Goal: Task Accomplishment & Management: Manage account settings

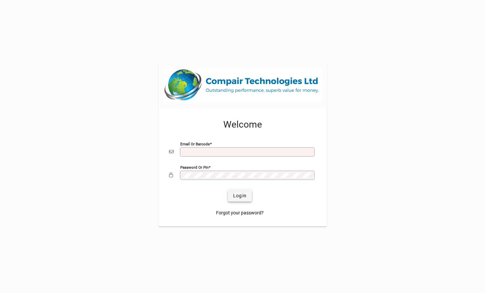
type input "**********"
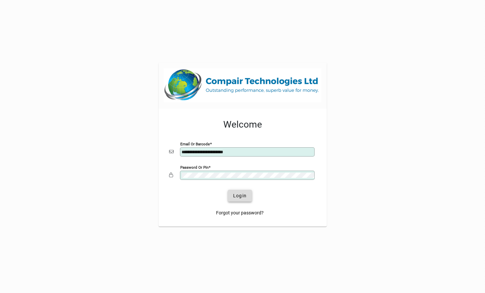
click at [234, 196] on span "Login" at bounding box center [239, 195] width 13 height 7
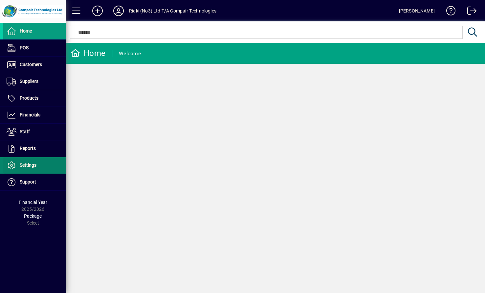
click at [24, 164] on span "Settings" at bounding box center [28, 164] width 17 height 5
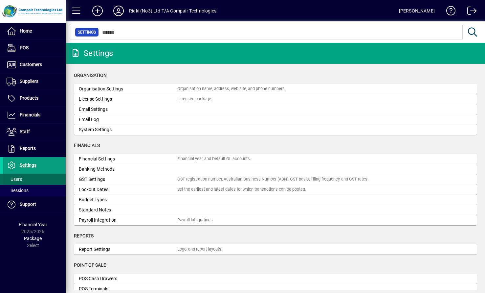
click at [17, 179] on span "Users" at bounding box center [14, 178] width 15 height 5
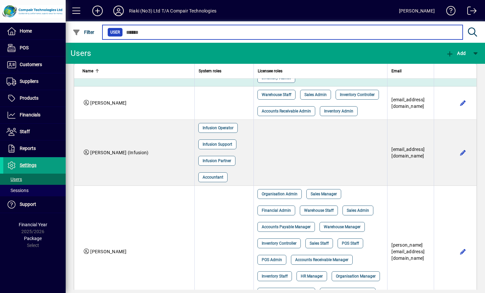
scroll to position [361, 0]
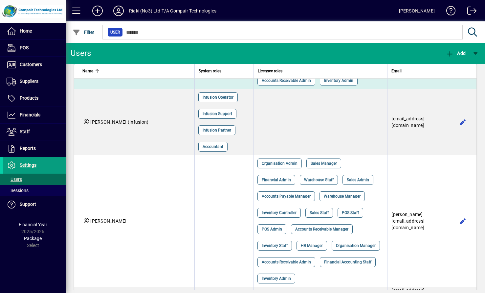
click at [459, 80] on span "button" at bounding box center [463, 72] width 16 height 16
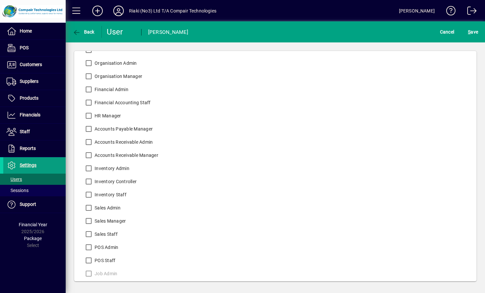
scroll to position [107, 0]
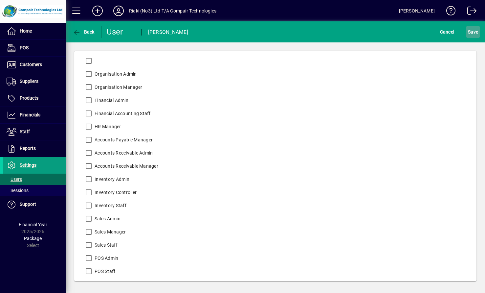
click at [474, 32] on span "S ave" at bounding box center [473, 32] width 10 height 11
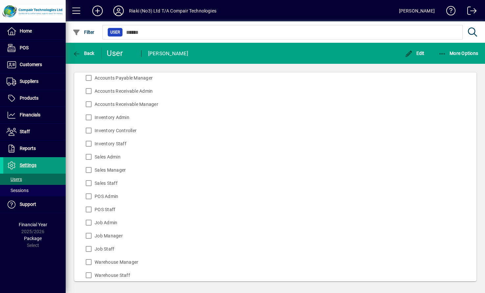
scroll to position [194, 0]
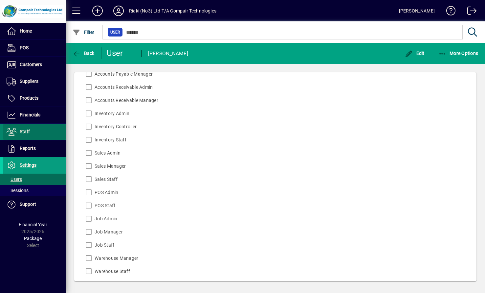
click at [22, 131] on span "Staff" at bounding box center [25, 131] width 10 height 5
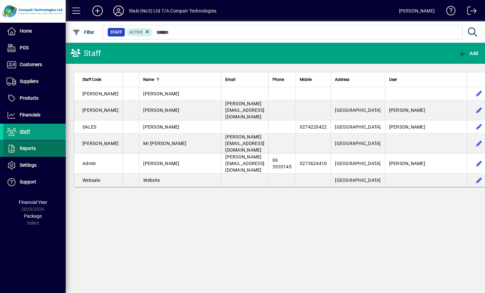
click at [27, 149] on span "Reports" at bounding box center [28, 148] width 16 height 5
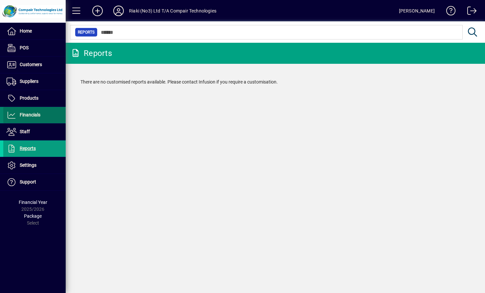
click at [27, 116] on span "Financials" at bounding box center [30, 114] width 21 height 5
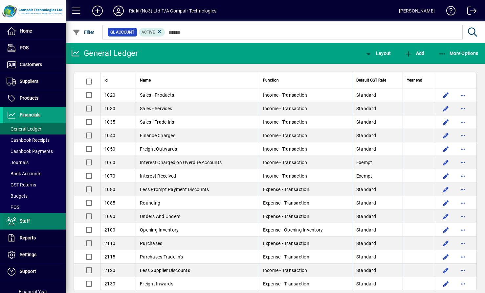
click at [11, 222] on icon at bounding box center [12, 221] width 10 height 8
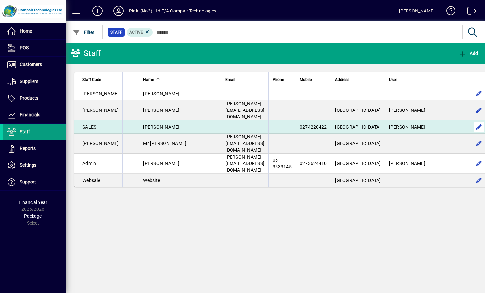
click at [471, 120] on span "button" at bounding box center [479, 127] width 16 height 16
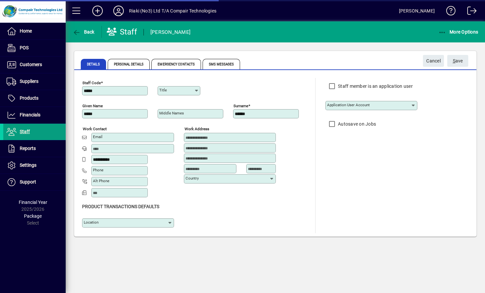
type input "**********"
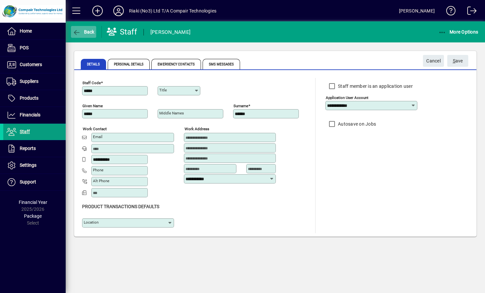
click at [72, 31] on span "button" at bounding box center [83, 32] width 25 height 16
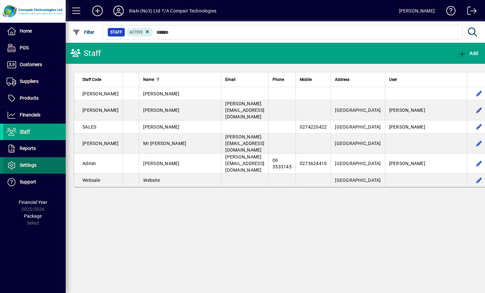
click at [12, 166] on icon at bounding box center [12, 165] width 10 height 8
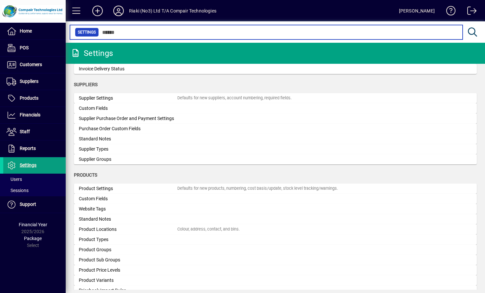
scroll to position [558, 0]
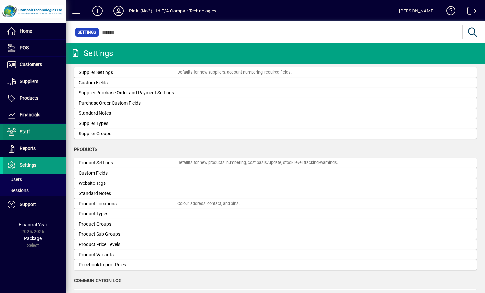
click at [23, 130] on span "Staff" at bounding box center [25, 131] width 10 height 5
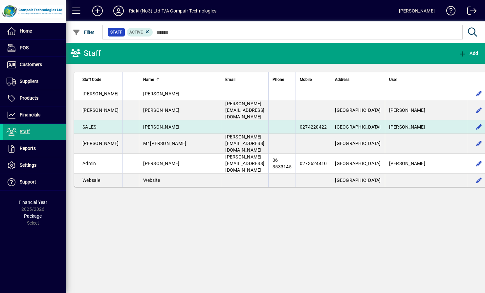
click at [389, 124] on span "[PERSON_NAME]" at bounding box center [407, 126] width 36 height 5
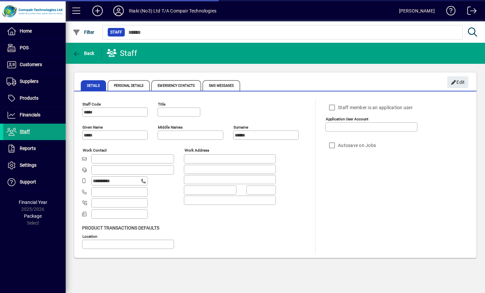
type input "**********"
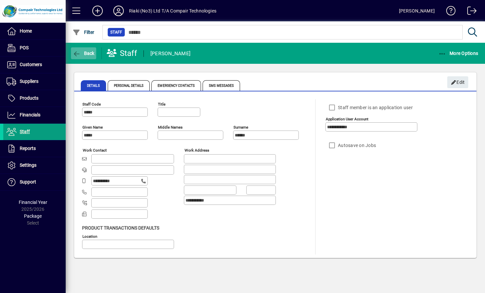
click at [78, 52] on icon "button" at bounding box center [77, 54] width 8 height 7
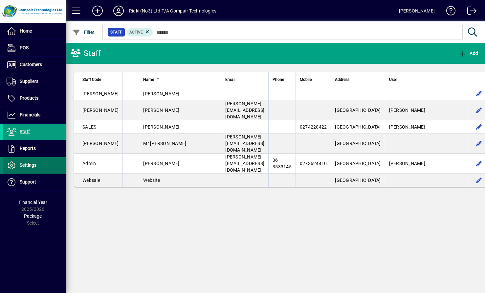
click at [31, 165] on span "Settings" at bounding box center [28, 164] width 17 height 5
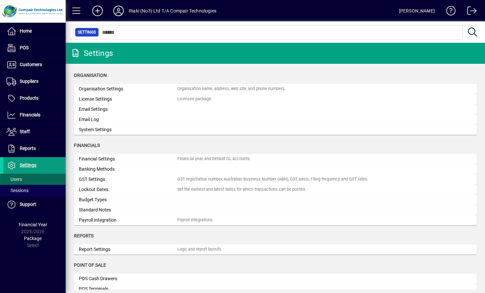
click at [21, 178] on span "Users" at bounding box center [14, 178] width 15 height 5
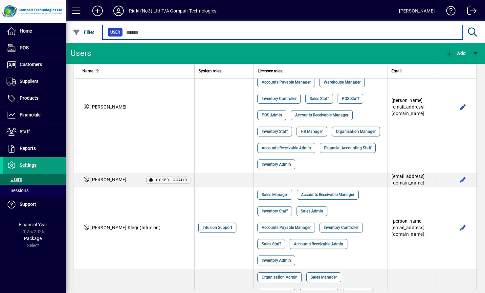
scroll to position [493, 0]
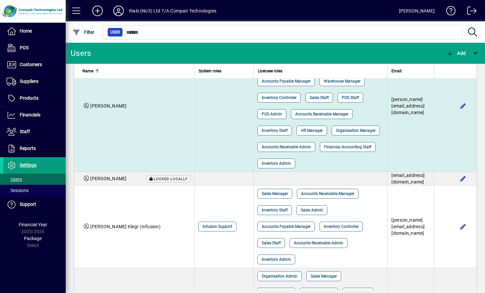
click at [311, 68] on span "Warehouse Staff" at bounding box center [319, 64] width 30 height 7
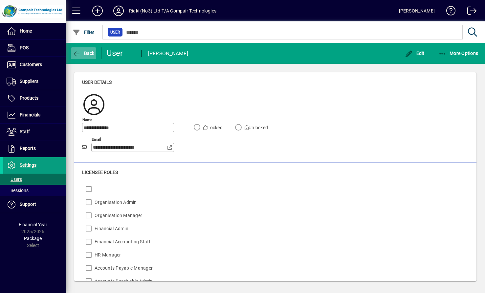
click at [75, 51] on icon "button" at bounding box center [77, 54] width 8 height 7
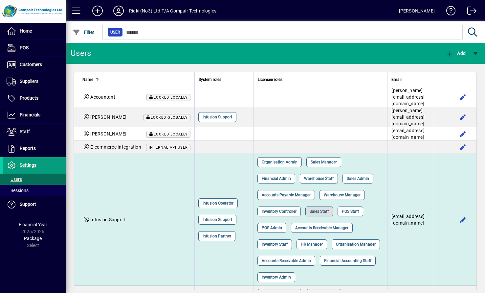
click at [310, 214] on span "Sales Staff" at bounding box center [319, 211] width 19 height 7
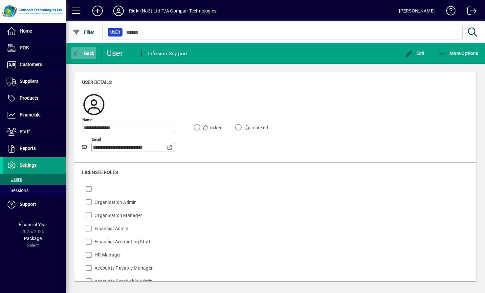
click at [77, 53] on icon "button" at bounding box center [77, 54] width 8 height 7
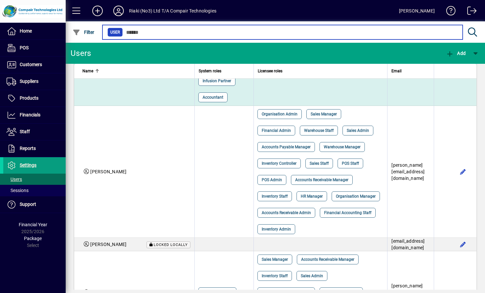
scroll to position [394, 0]
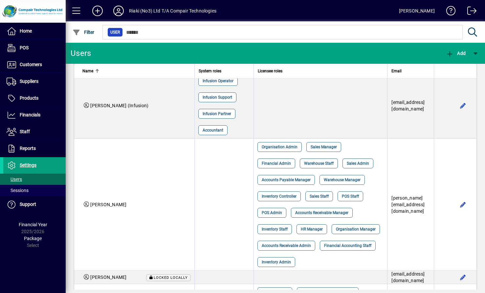
click at [459, 56] on span "button" at bounding box center [463, 48] width 16 height 16
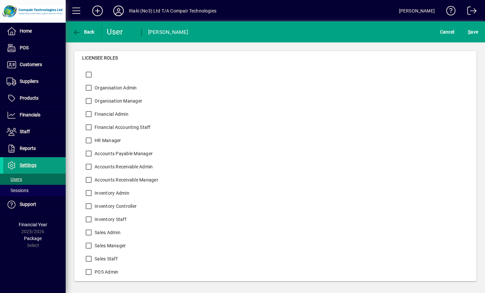
scroll to position [99, 0]
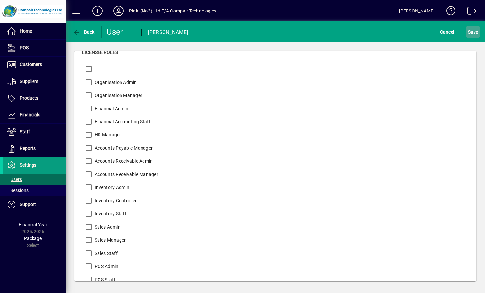
click at [474, 31] on span "S ave" at bounding box center [473, 32] width 10 height 11
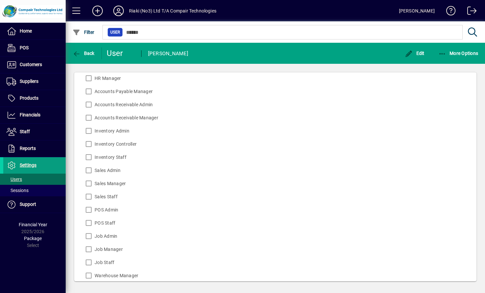
scroll to position [194, 0]
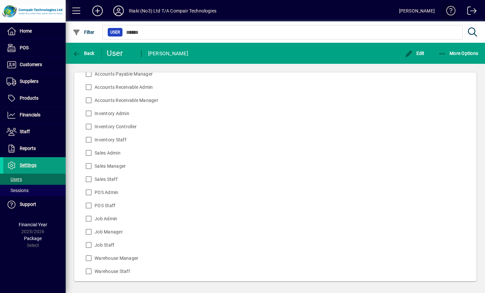
click at [452, 10] on span at bounding box center [449, 12] width 16 height 16
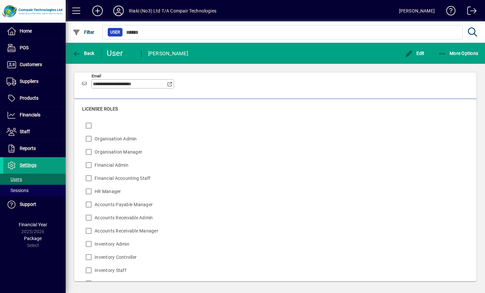
scroll to position [62, 0]
click at [451, 11] on span at bounding box center [449, 12] width 16 height 16
